Goal: Task Accomplishment & Management: Manage account settings

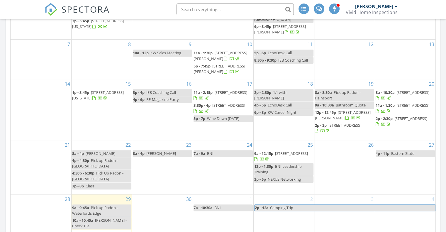
scroll to position [322, 0]
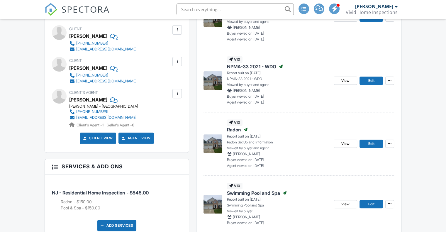
scroll to position [203, 0]
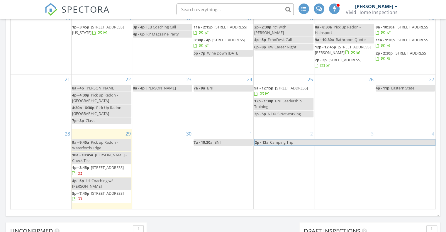
scroll to position [380, 0]
